Goal: Transaction & Acquisition: Purchase product/service

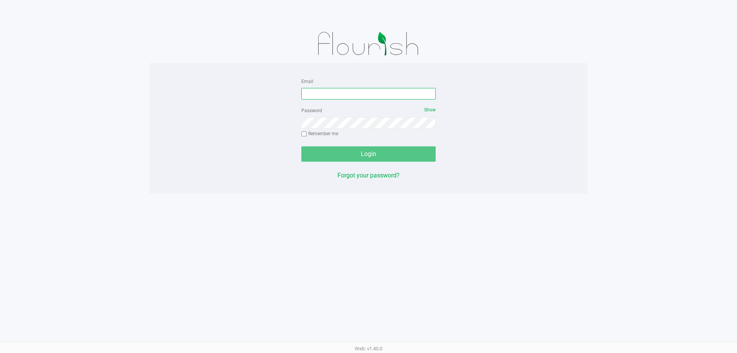
click at [335, 88] on input "Email" at bounding box center [368, 94] width 134 height 12
type input "[EMAIL_ADDRESS][DOMAIN_NAME]"
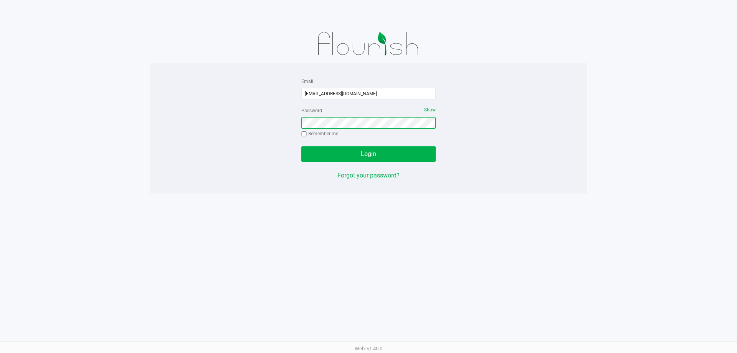
click at [301, 146] on button "Login" at bounding box center [368, 153] width 134 height 15
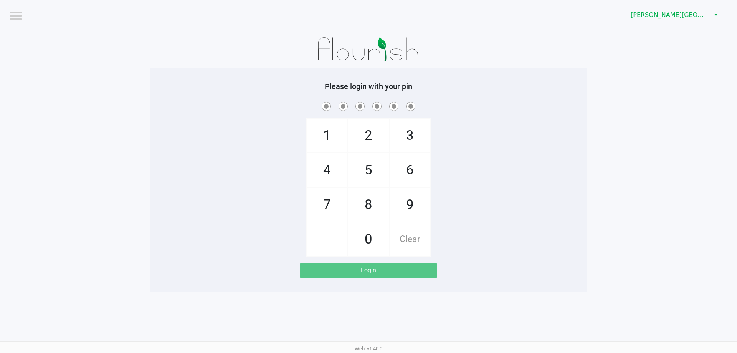
click at [256, 131] on div "1 4 7 2 5 8 0 3 6 9 Clear" at bounding box center [368, 178] width 437 height 156
checkbox input "true"
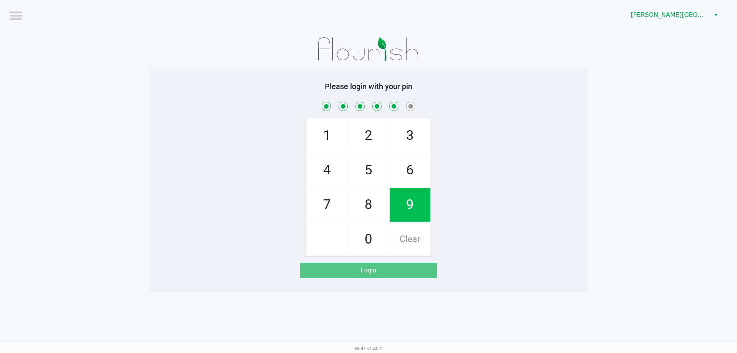
checkbox input "true"
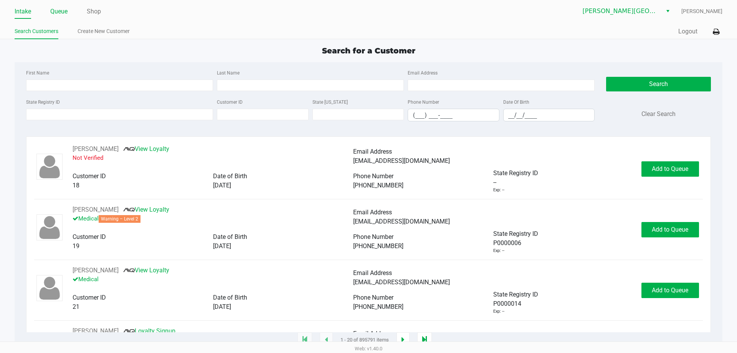
click at [68, 12] on link "Queue" at bounding box center [58, 11] width 17 height 11
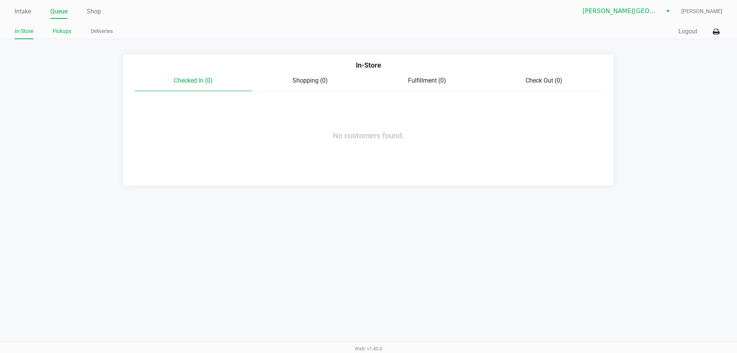
click at [63, 30] on link "Pickups" at bounding box center [62, 31] width 19 height 10
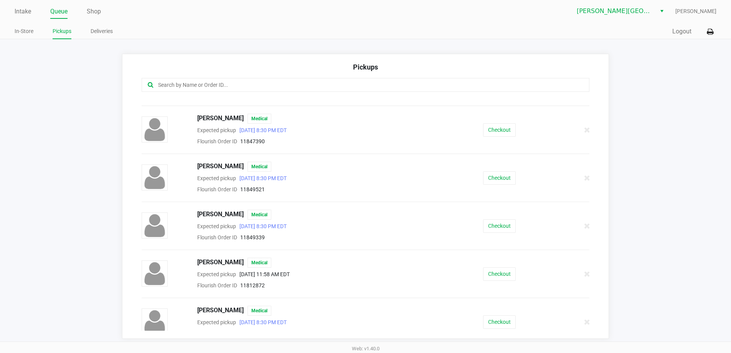
scroll to position [475, 0]
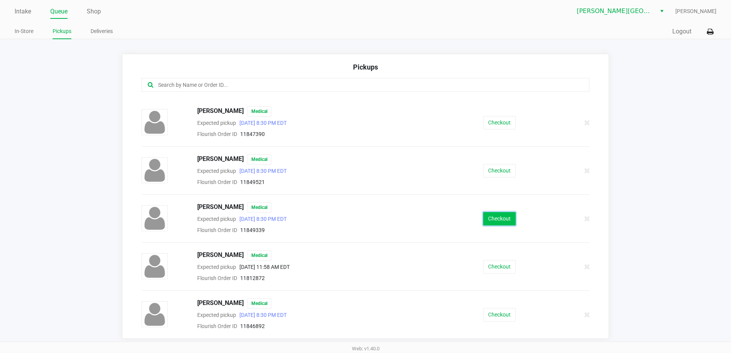
click at [495, 217] on button "Checkout" at bounding box center [499, 218] width 33 height 13
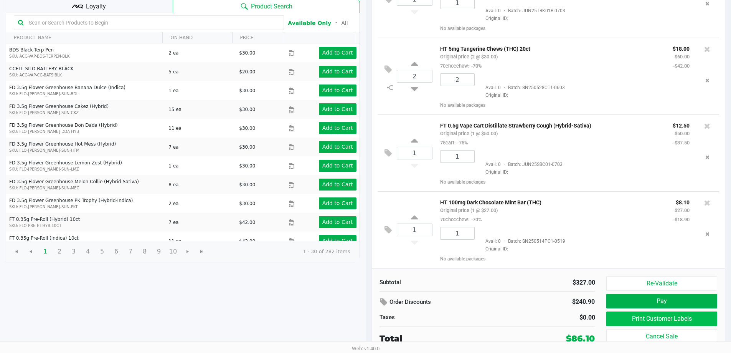
scroll to position [157, 0]
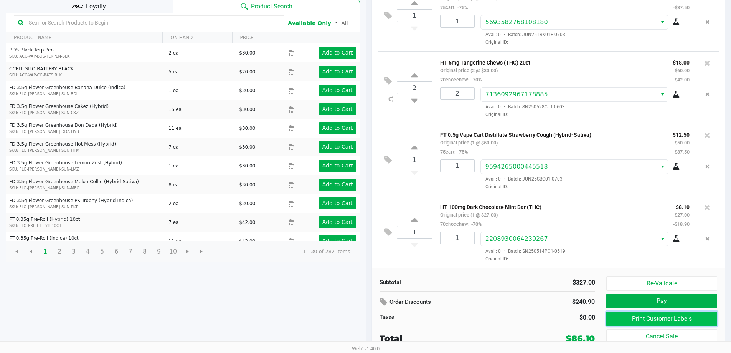
click at [630, 320] on button "Print Customer Labels" at bounding box center [661, 318] width 111 height 15
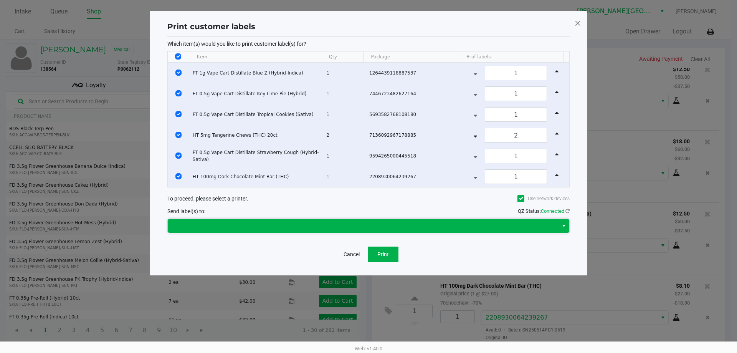
click at [279, 226] on span at bounding box center [362, 225] width 381 height 9
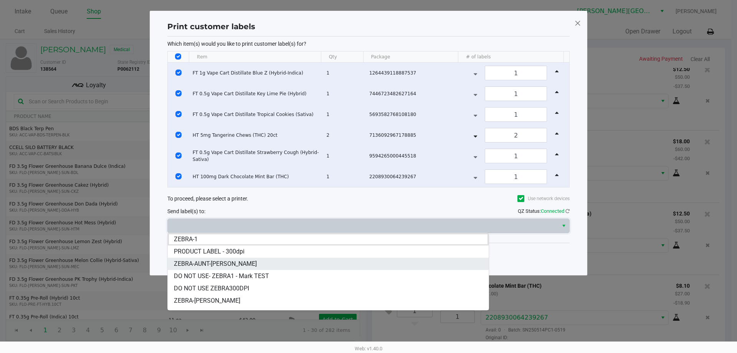
click at [204, 264] on span "ZEBRA-AUNT-[PERSON_NAME]" at bounding box center [215, 263] width 83 height 9
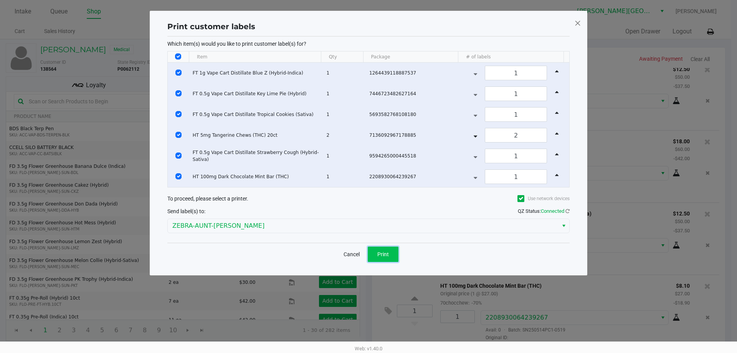
click at [389, 248] on button "Print" at bounding box center [383, 253] width 31 height 15
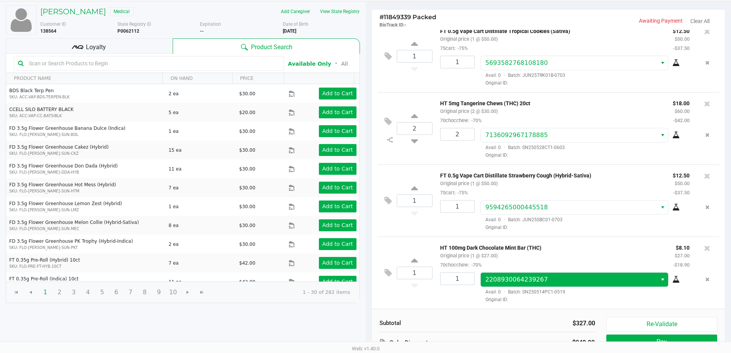
scroll to position [79, 0]
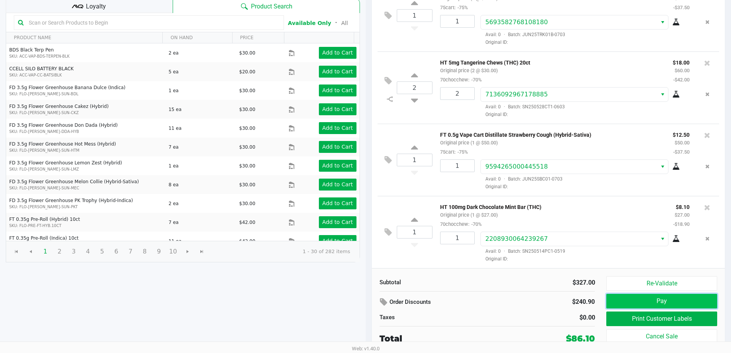
click at [662, 301] on button "Pay" at bounding box center [661, 301] width 111 height 15
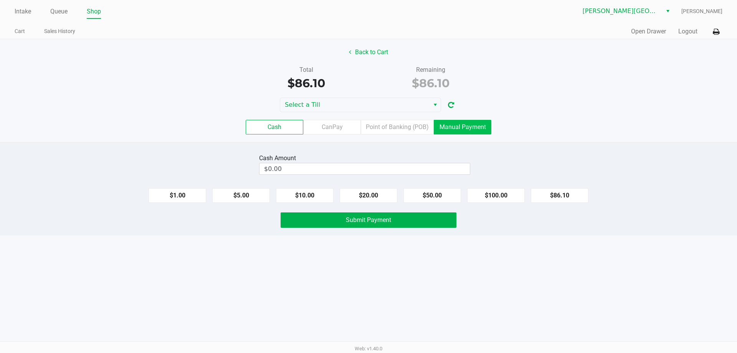
click at [473, 124] on label "Manual Payment" at bounding box center [463, 127] width 58 height 15
click at [0, 0] on 8 "Manual Payment" at bounding box center [0, 0] width 0 height 0
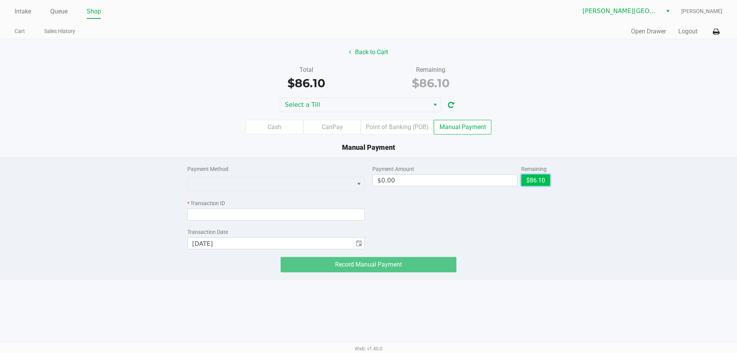
click at [538, 182] on button "$86.10" at bounding box center [535, 180] width 29 height 12
type input "$86.10"
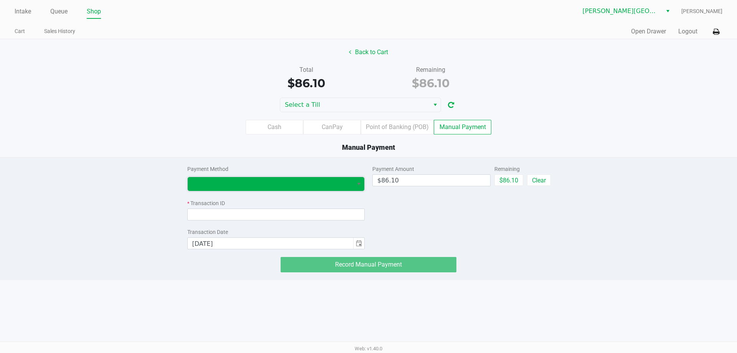
click at [295, 186] on span at bounding box center [270, 183] width 157 height 9
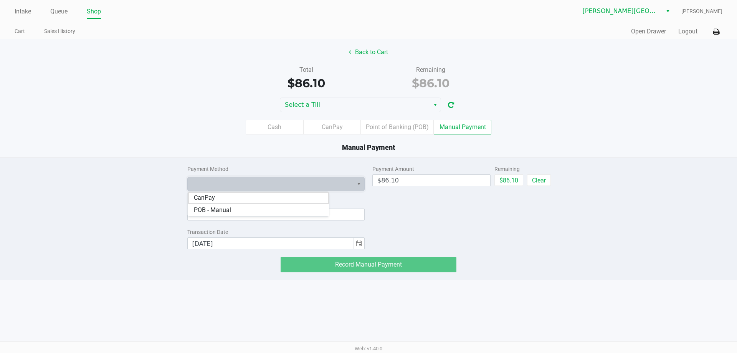
click at [214, 196] on span "CanPay" at bounding box center [204, 197] width 21 height 9
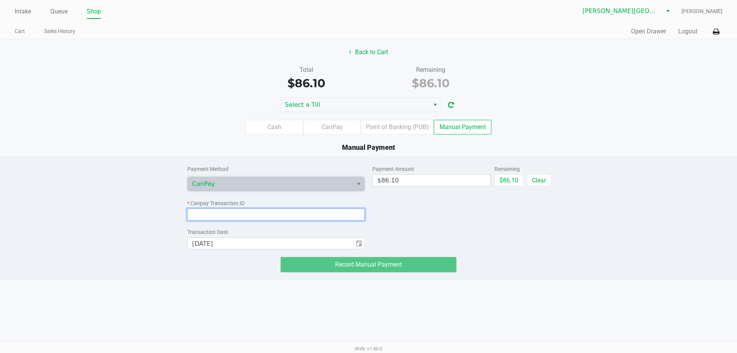
click at [228, 215] on input at bounding box center [276, 214] width 178 height 12
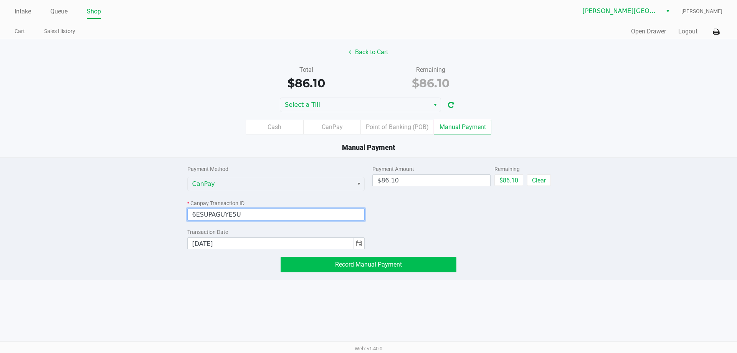
type input "6ESUPAGUYE5U"
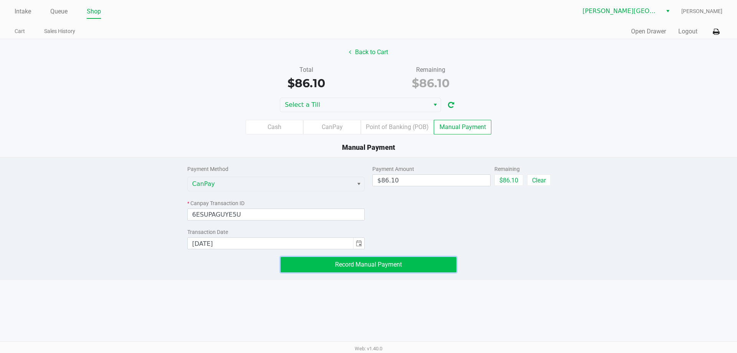
click at [372, 262] on span "Record Manual Payment" at bounding box center [368, 264] width 67 height 7
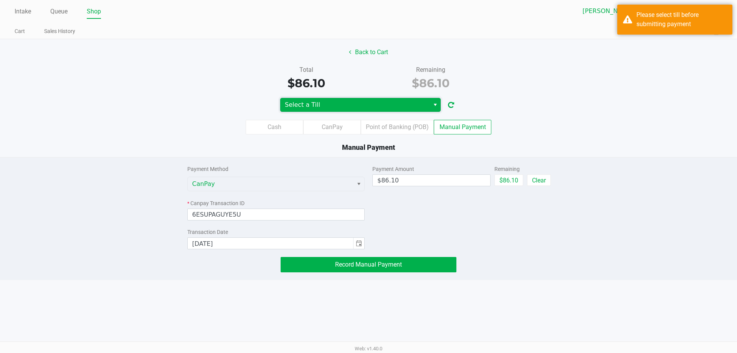
click at [327, 100] on span "Select a Till" at bounding box center [354, 105] width 149 height 14
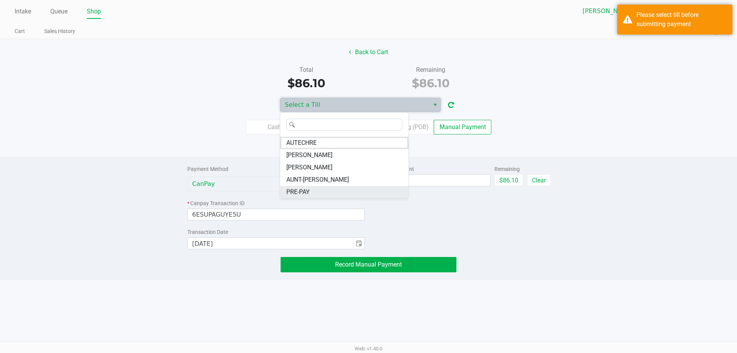
click at [313, 189] on li "PRE-PAY" at bounding box center [344, 192] width 128 height 12
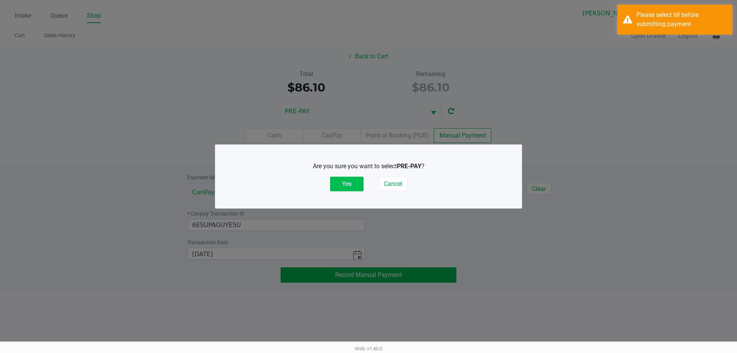
click at [351, 180] on button "Yes" at bounding box center [346, 183] width 33 height 15
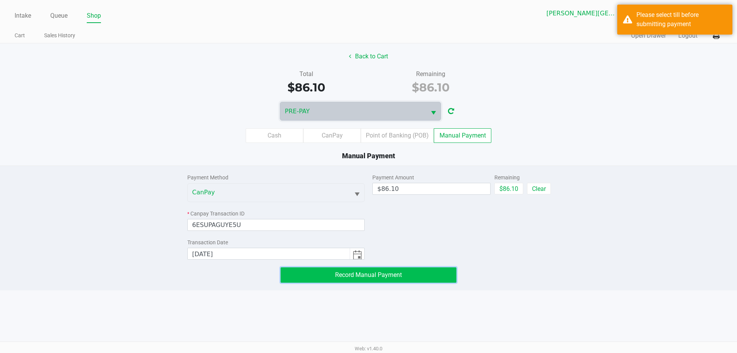
click at [360, 274] on span "Record Manual Payment" at bounding box center [368, 274] width 67 height 7
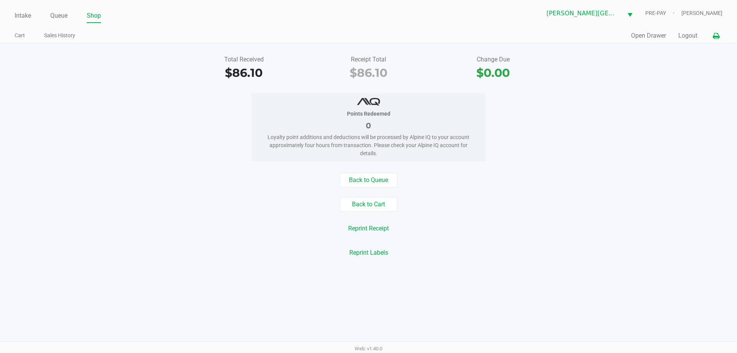
click at [715, 37] on icon at bounding box center [715, 35] width 7 height 5
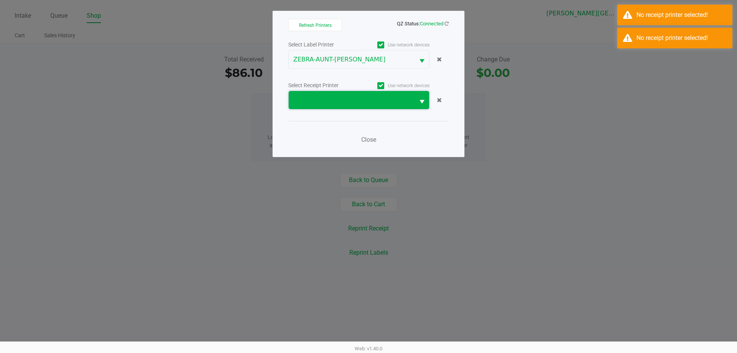
click at [388, 104] on span at bounding box center [351, 100] width 117 height 9
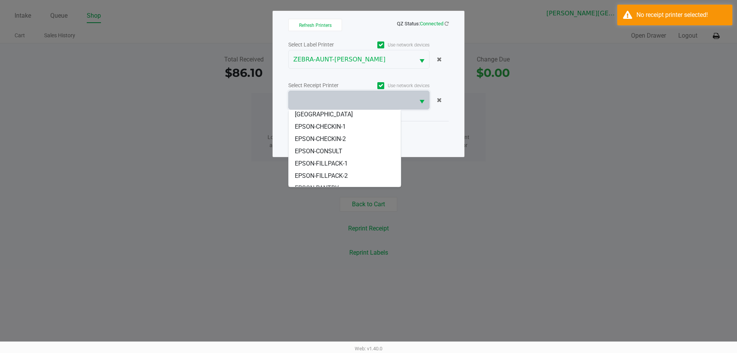
scroll to position [71, 0]
click at [322, 160] on span "EPSON-POS-2" at bounding box center [314, 164] width 38 height 9
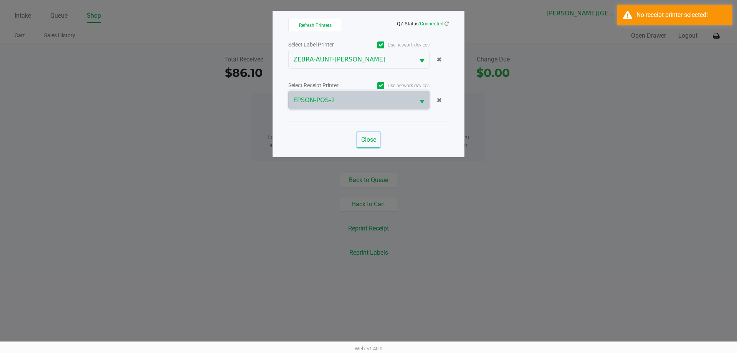
click at [372, 140] on span "Close" at bounding box center [368, 139] width 15 height 7
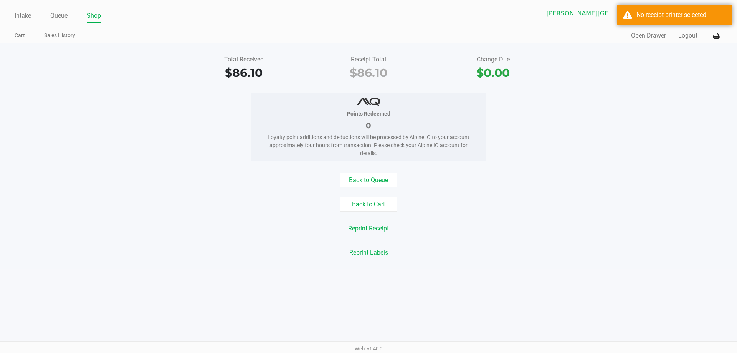
click at [377, 225] on button "Reprint Receipt" at bounding box center [368, 228] width 51 height 15
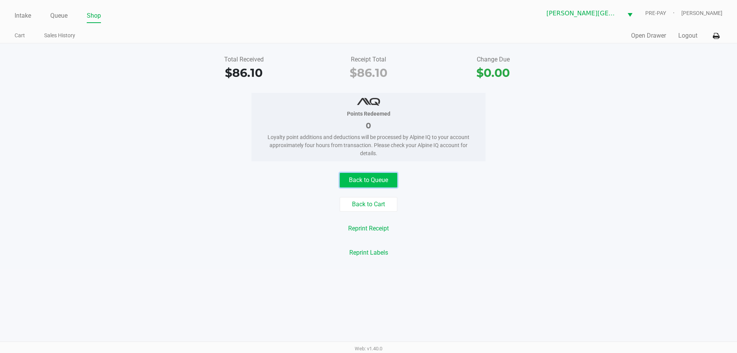
click at [386, 181] on button "Back to Queue" at bounding box center [369, 180] width 58 height 15
